Goal: Task Accomplishment & Management: Manage account settings

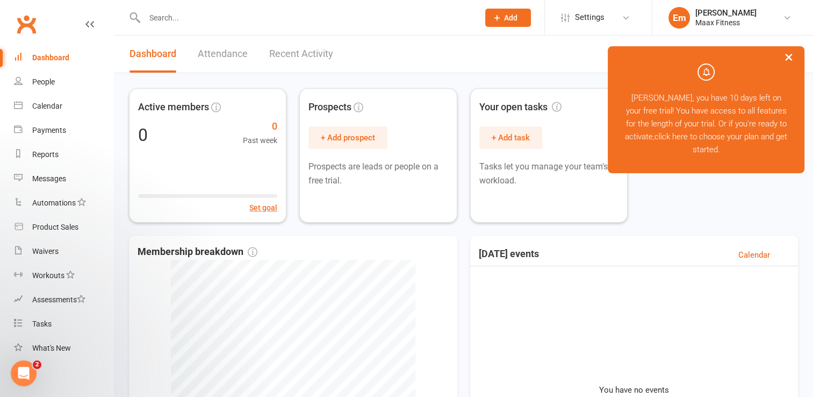
click at [787, 54] on button "×" at bounding box center [788, 56] width 19 height 23
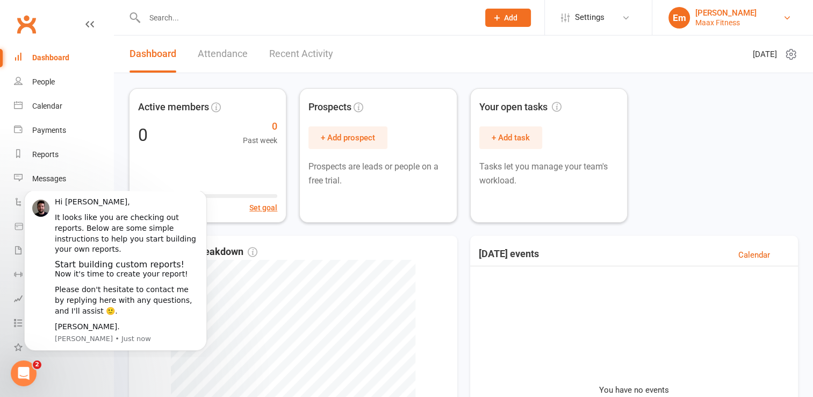
click at [791, 18] on link "Em Emilio martinez Maax Fitness" at bounding box center [733, 17] width 128 height 21
click at [784, 17] on icon at bounding box center [787, 17] width 9 height 9
click at [787, 17] on icon at bounding box center [787, 17] width 9 height 9
click at [786, 16] on icon at bounding box center [787, 17] width 9 height 9
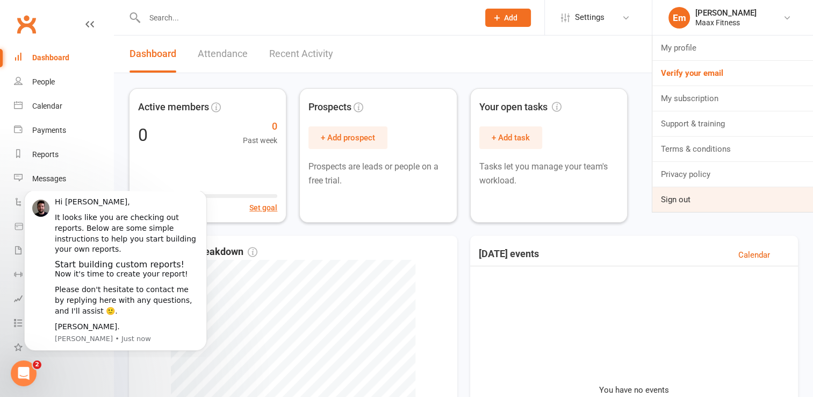
click at [688, 204] on link "Sign out" at bounding box center [732, 199] width 161 height 25
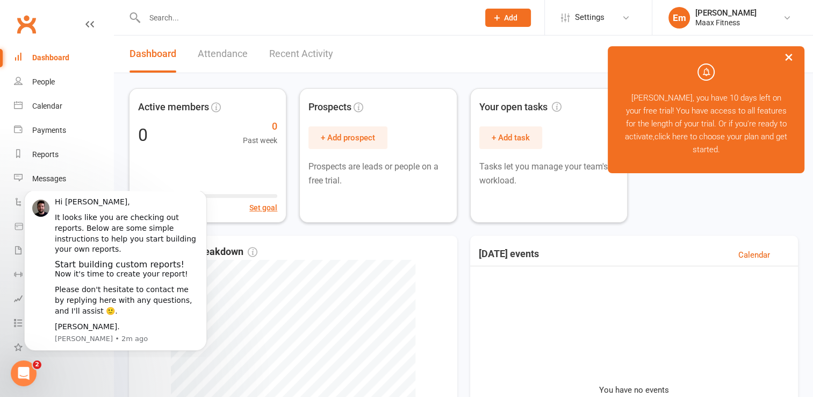
click at [791, 61] on button "×" at bounding box center [788, 56] width 19 height 23
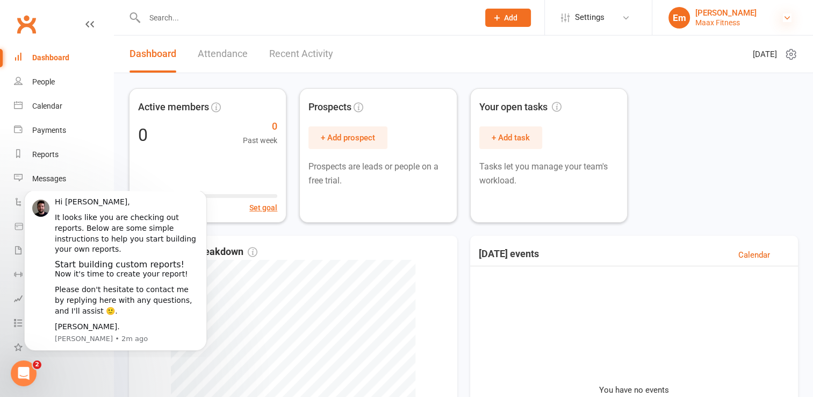
click at [788, 18] on icon at bounding box center [787, 17] width 9 height 9
click at [719, 88] on div "Active members 0 0 Past week Set goal Prospects + Add prospect Prospects are le…" at bounding box center [463, 155] width 669 height 134
click at [727, 160] on div "Active members 0 0 Past week Set goal Prospects + Add prospect Prospects are le…" at bounding box center [463, 155] width 669 height 134
click at [788, 17] on icon at bounding box center [787, 17] width 9 height 9
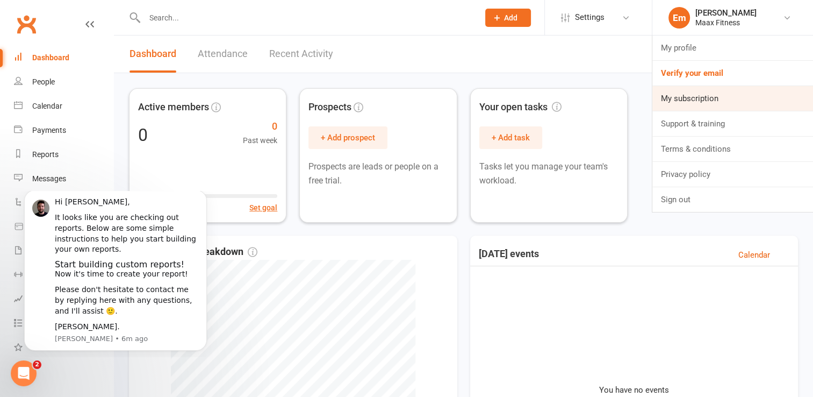
click at [728, 96] on link "My subscription" at bounding box center [732, 98] width 161 height 25
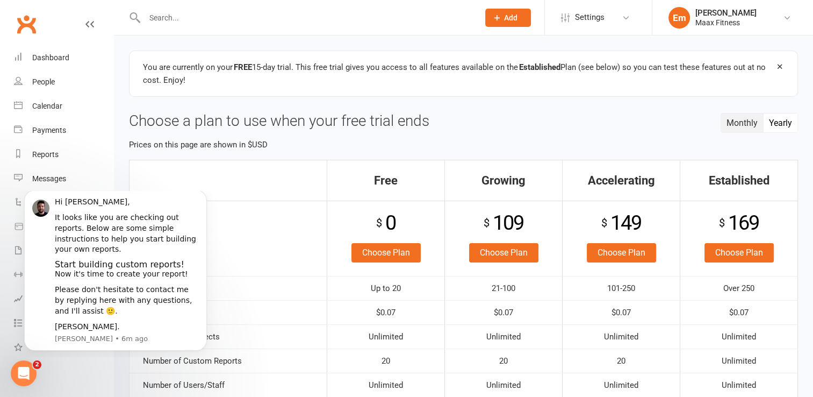
click at [780, 122] on button "Yearly" at bounding box center [781, 122] width 34 height 19
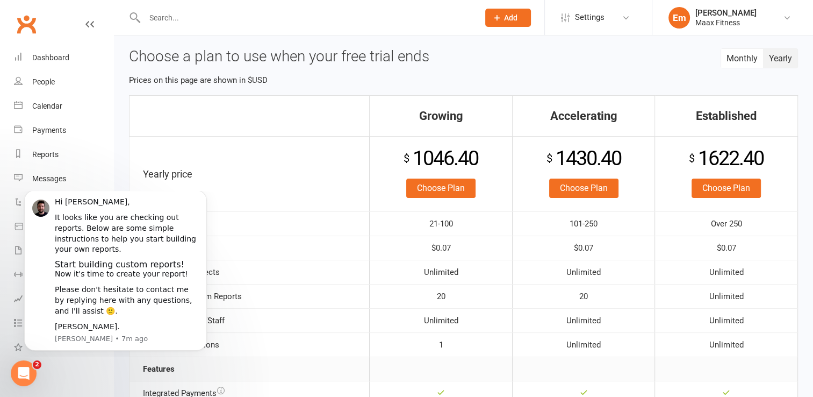
scroll to position [36, 0]
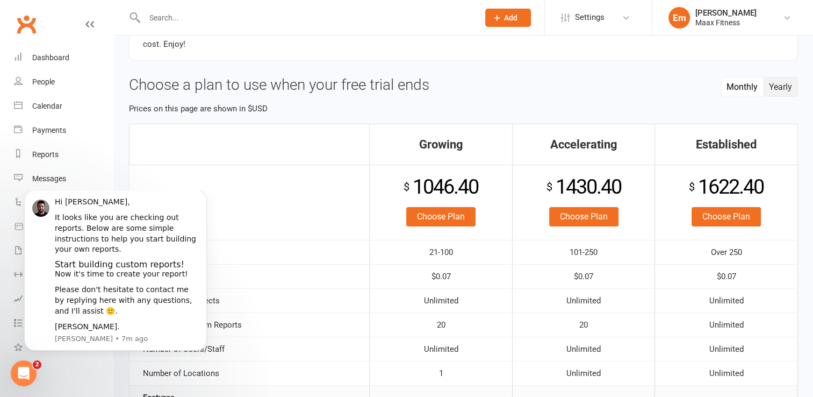
click at [735, 91] on button "Monthly" at bounding box center [742, 86] width 42 height 19
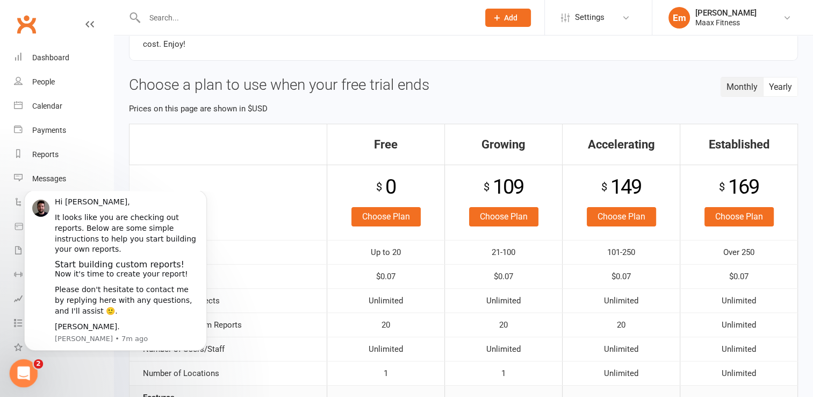
click at [24, 372] on icon "Open Intercom Messenger" at bounding box center [22, 372] width 18 height 18
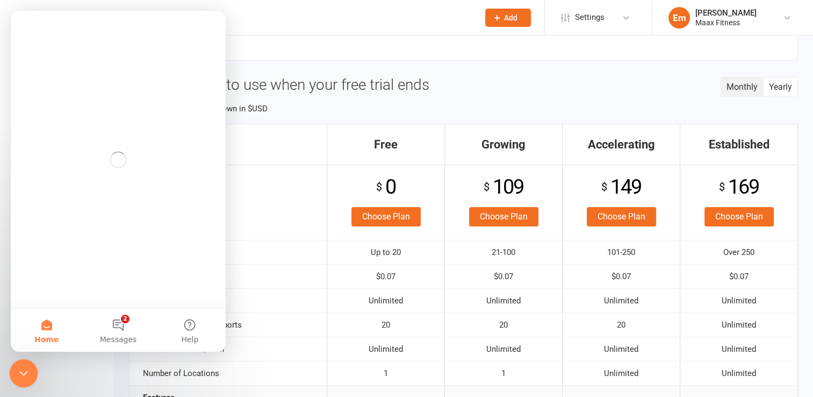
scroll to position [0, 0]
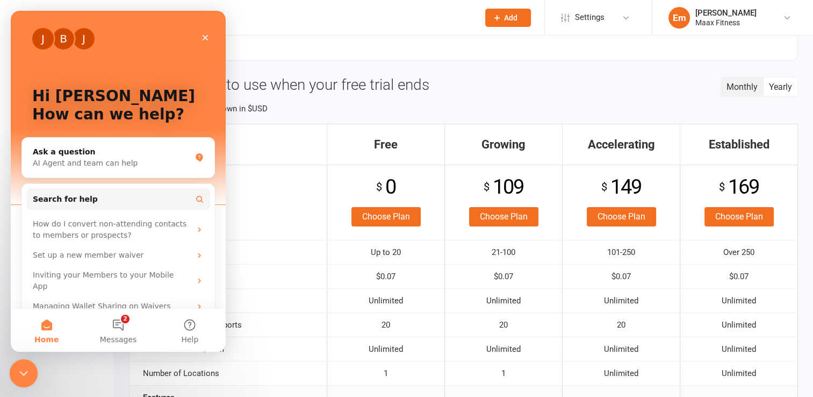
click at [24, 372] on icon "Close Intercom Messenger" at bounding box center [22, 371] width 13 height 13
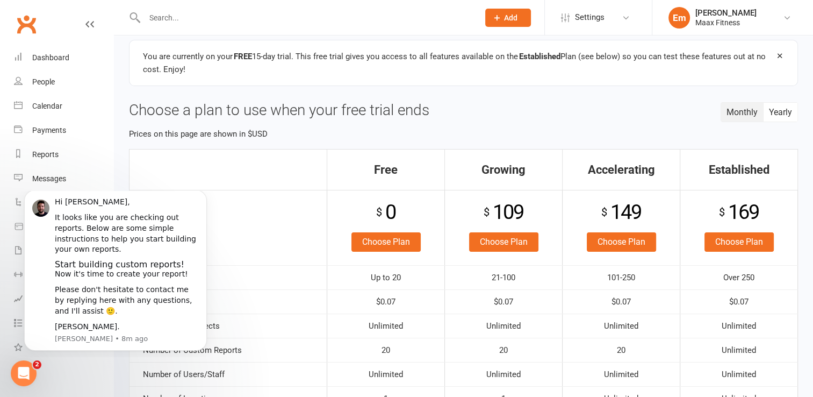
scroll to position [9, 0]
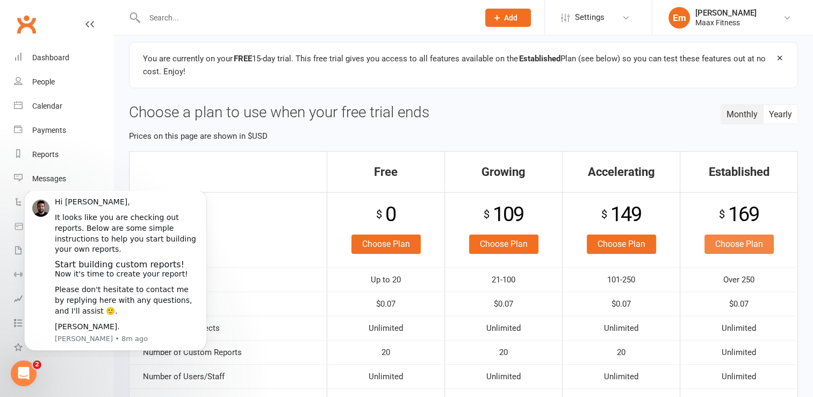
click at [742, 248] on link "Choose Plan" at bounding box center [739, 243] width 69 height 19
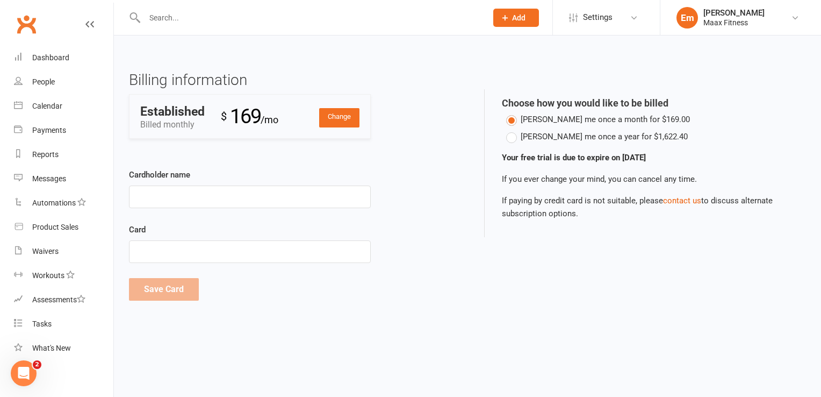
drag, startPoint x: 685, startPoint y: 203, endPoint x: 597, endPoint y: 287, distance: 121.6
click at [597, 287] on div "Billing information Change Established Billed monthly $ 169 /mo Payment method …" at bounding box center [467, 194] width 693 height 245
click at [636, 14] on icon at bounding box center [634, 17] width 9 height 9
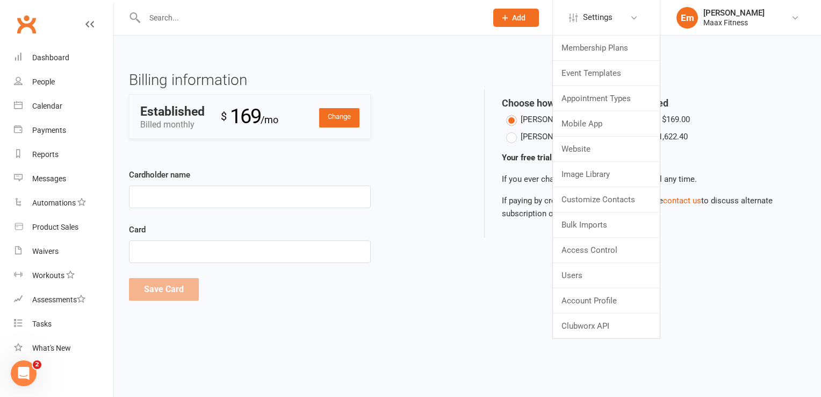
click at [757, 49] on section "Billing information Change Established Billed monthly $ 169 /mo Payment method …" at bounding box center [467, 175] width 707 height 281
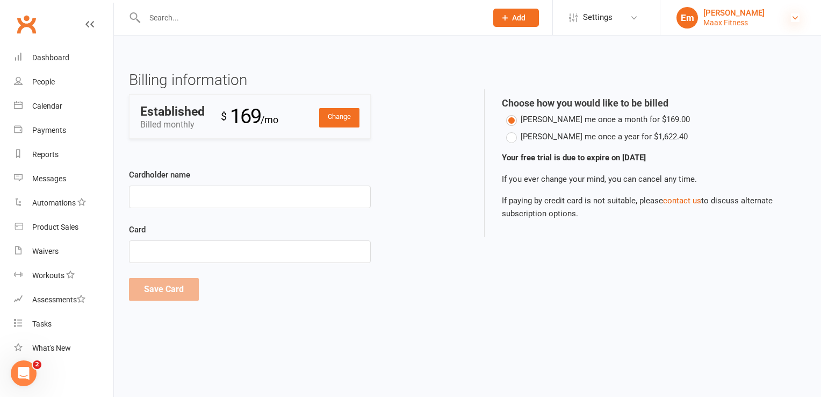
click at [795, 18] on icon at bounding box center [795, 17] width 9 height 9
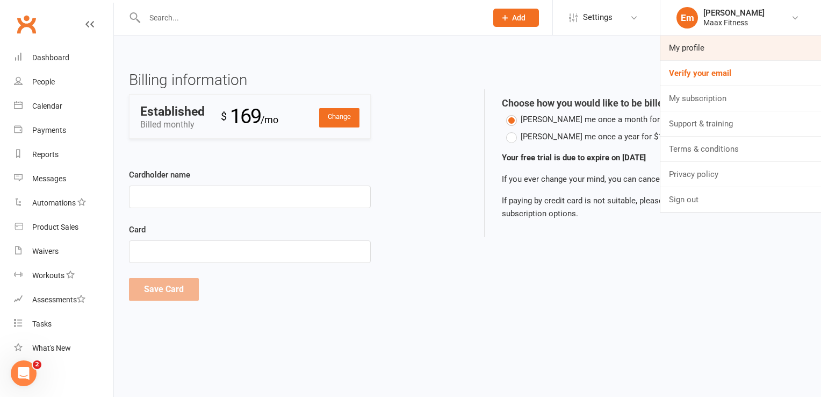
click at [694, 49] on link "My profile" at bounding box center [740, 47] width 161 height 25
